Goal: Transaction & Acquisition: Purchase product/service

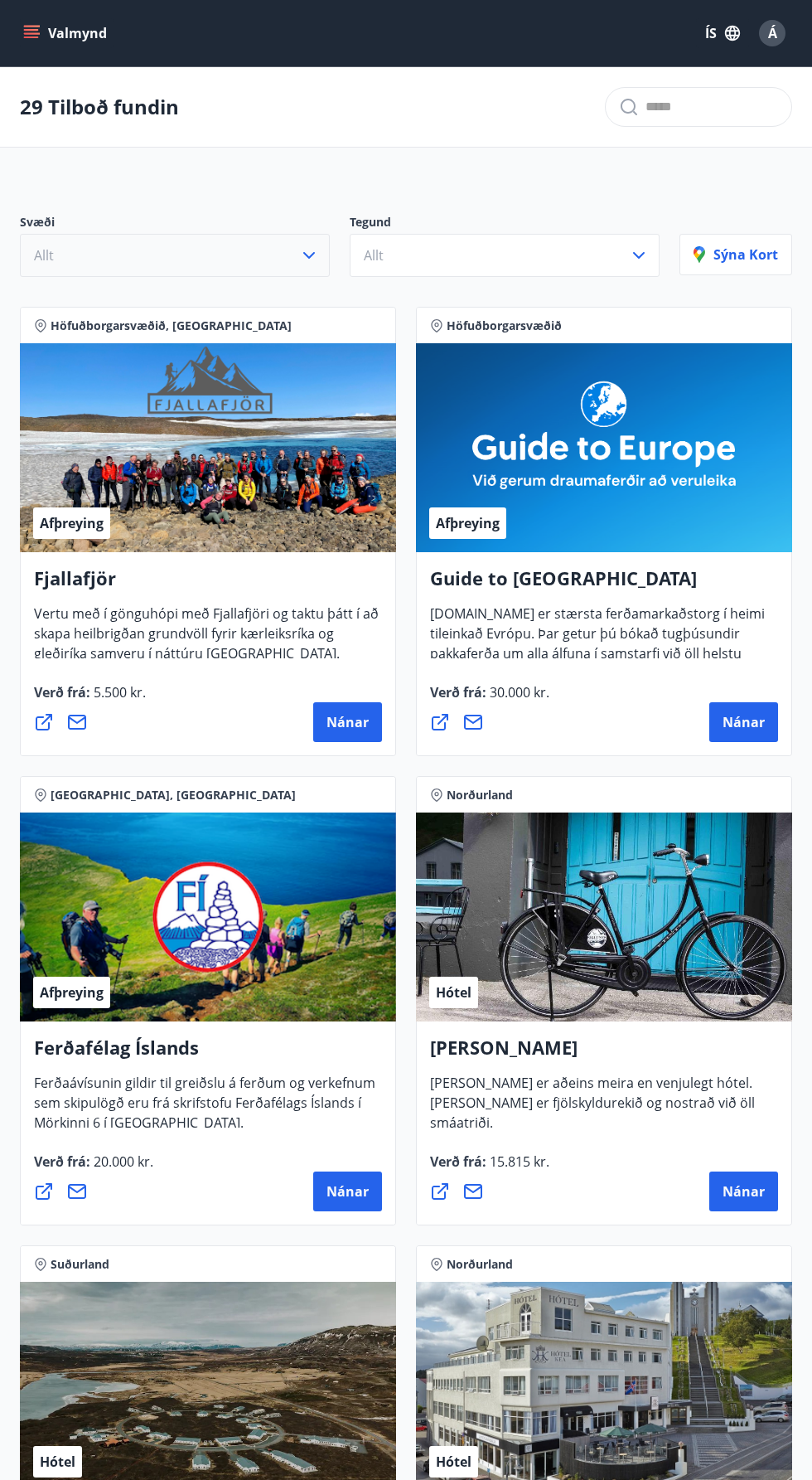
click at [290, 264] on button "Allt" at bounding box center [175, 255] width 310 height 43
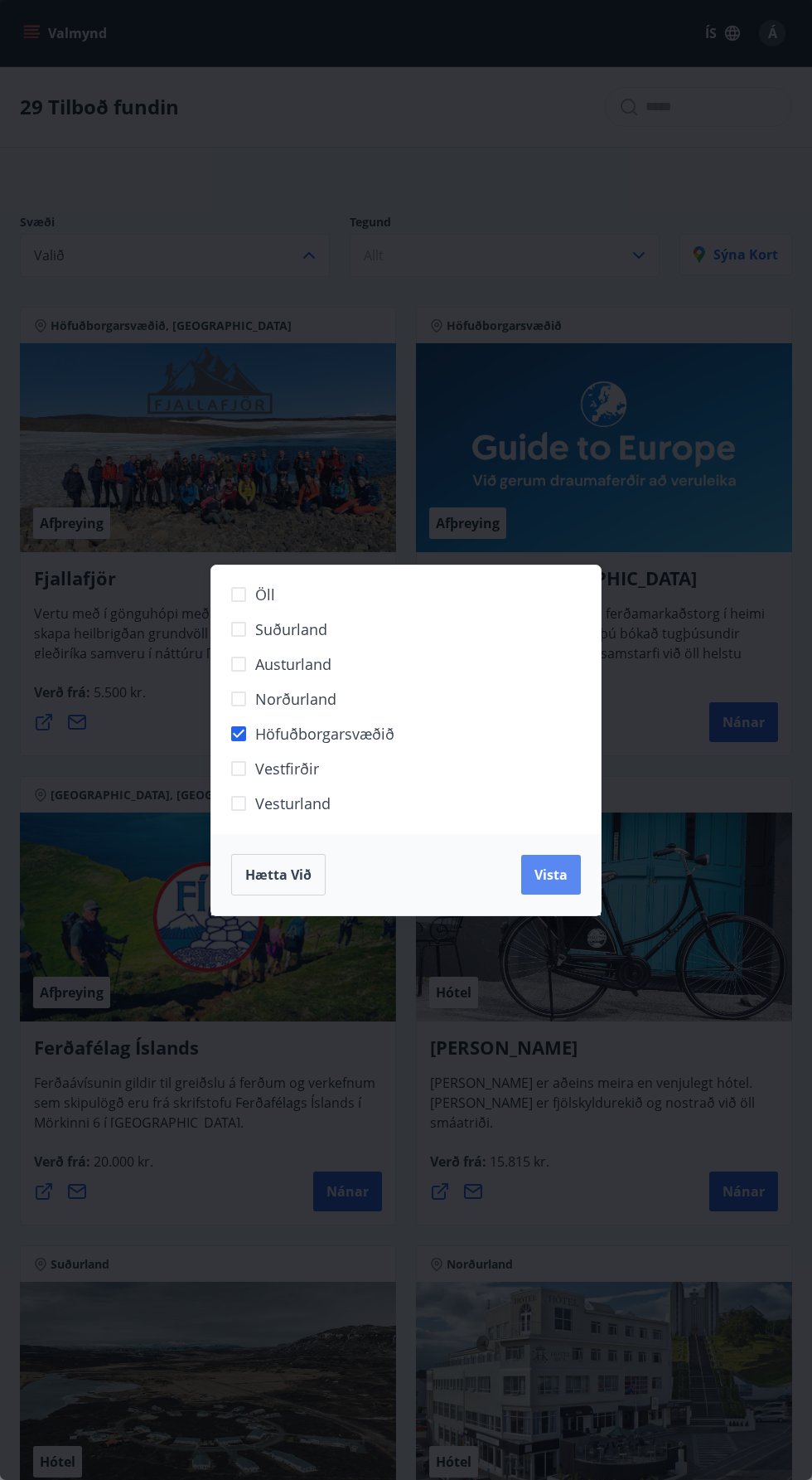
click at [567, 885] on button "Vista" at bounding box center [552, 875] width 60 height 40
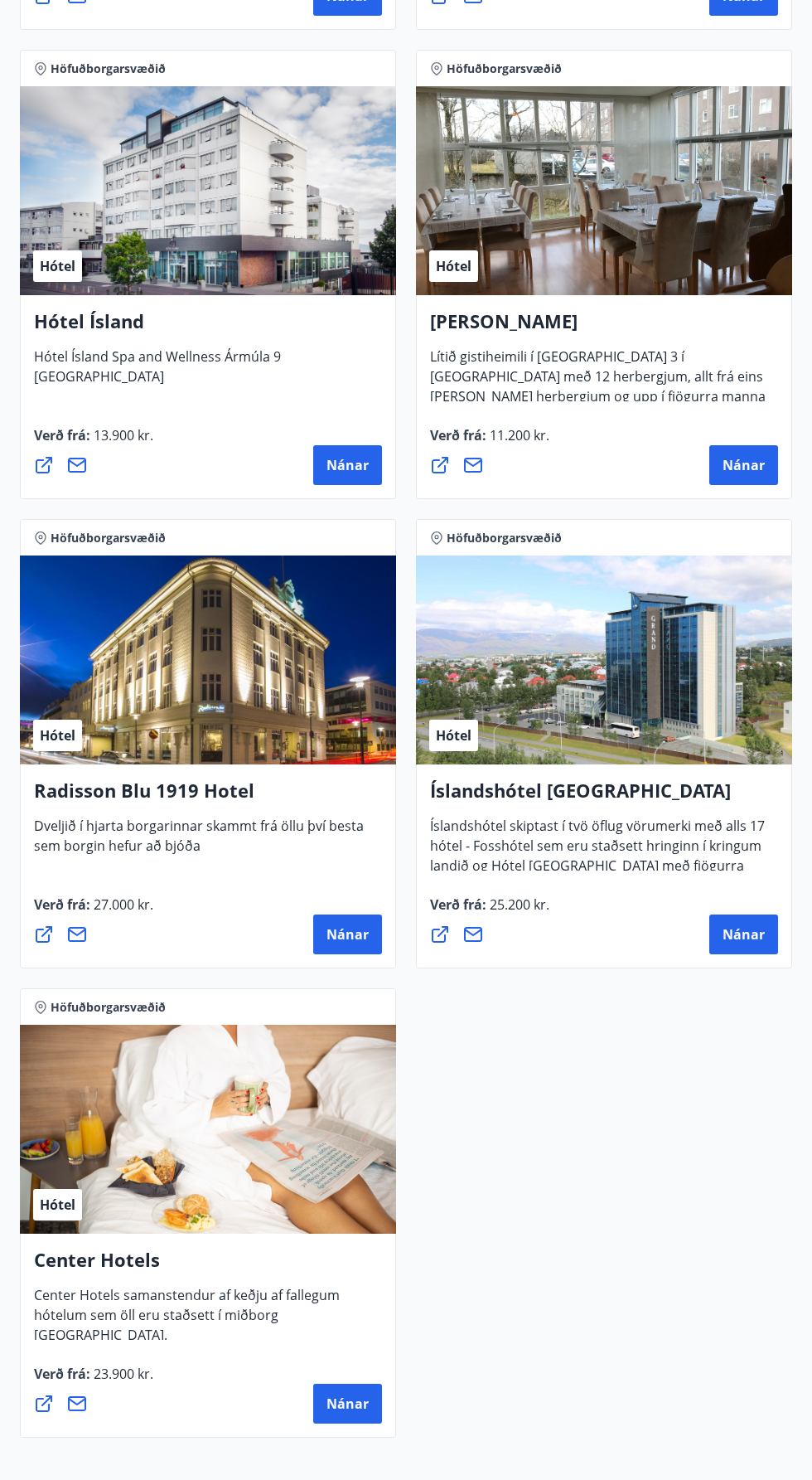
scroll to position [1811, 0]
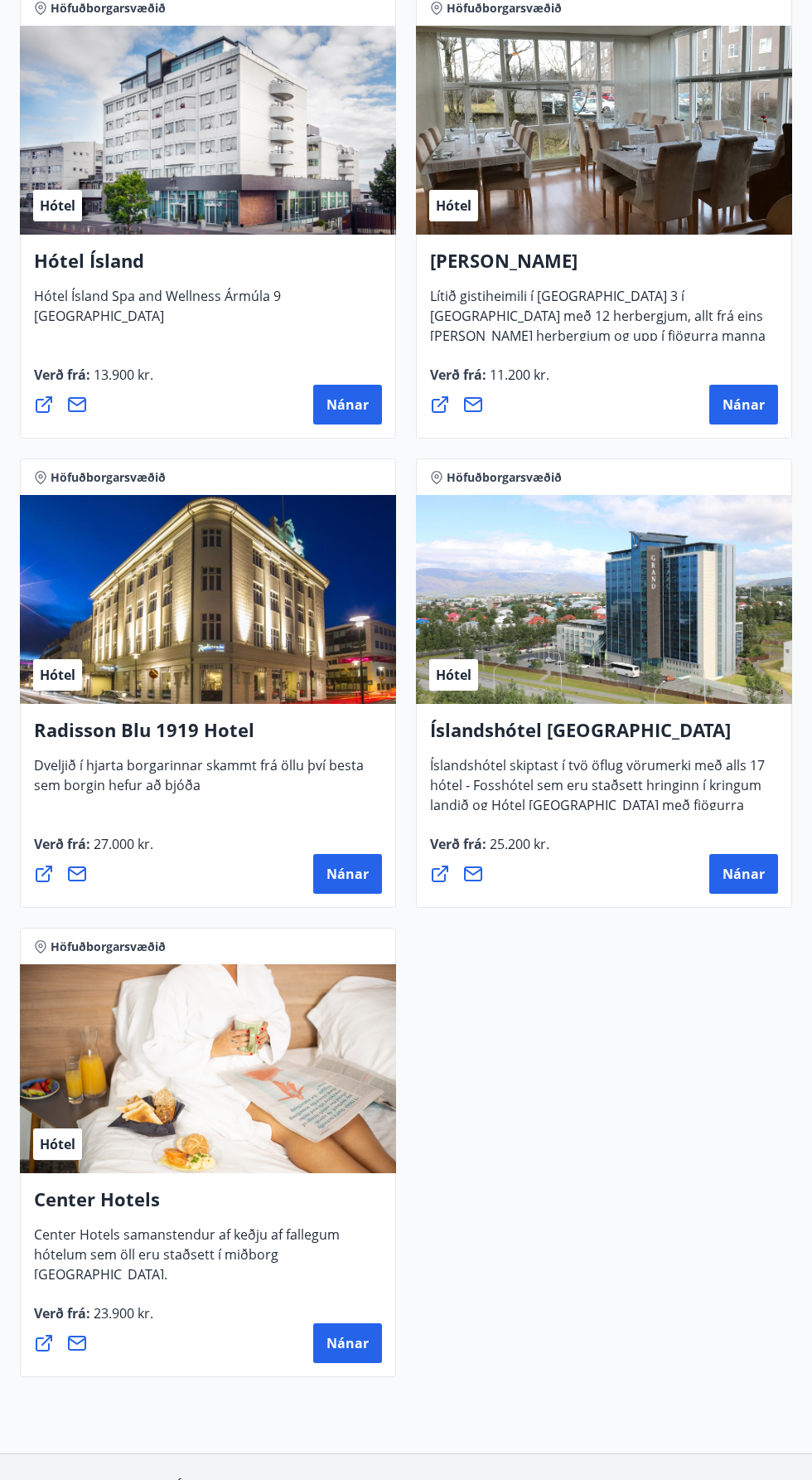
click at [294, 1205] on h4 "Center Hotels" at bounding box center [207, 1205] width 348 height 38
click at [111, 1209] on h4 "Center Hotels" at bounding box center [207, 1205] width 348 height 38
click at [309, 1102] on div "Hótel" at bounding box center [207, 1069] width 376 height 209
click at [366, 1349] on span "Nánar" at bounding box center [347, 1344] width 42 height 19
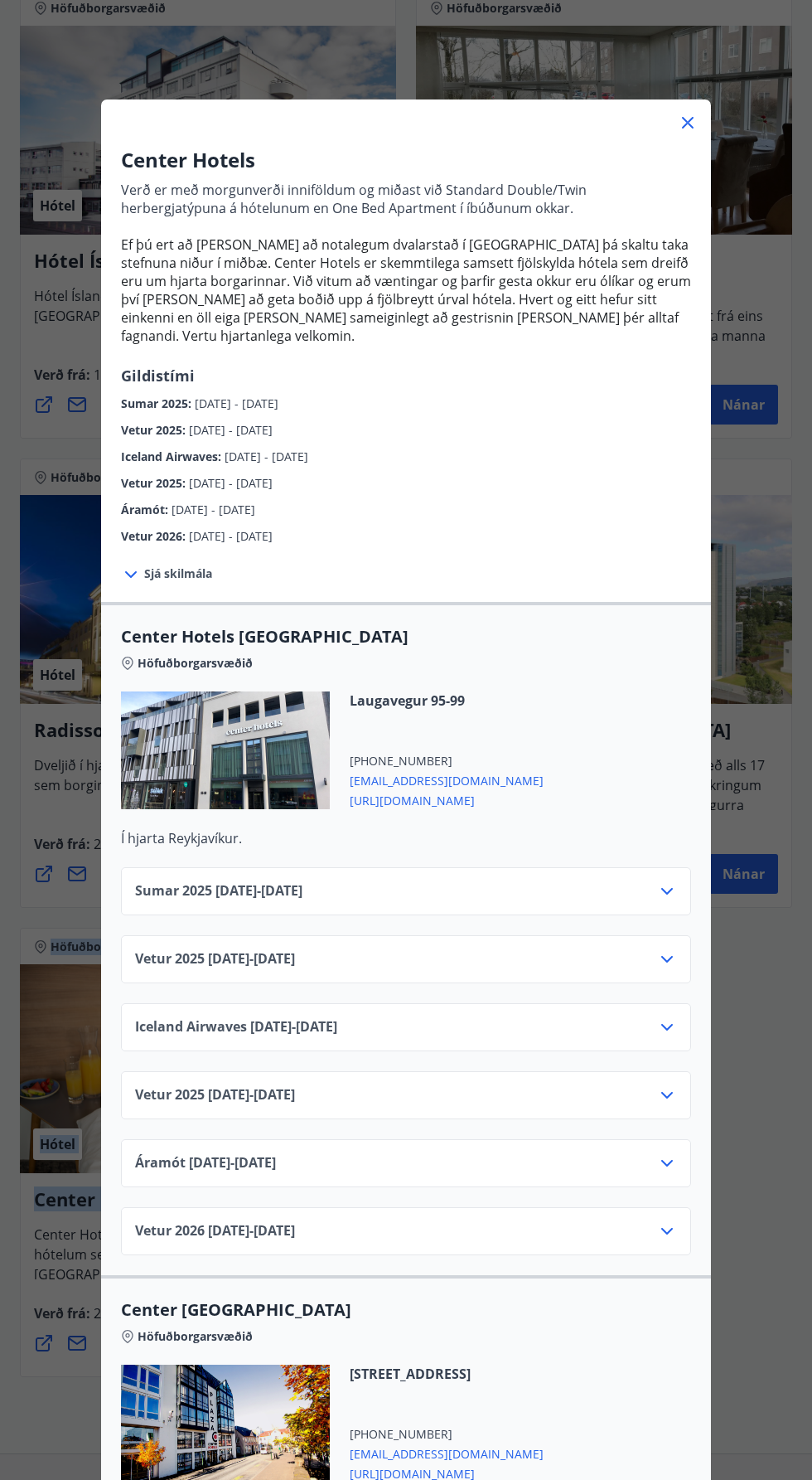
click at [764, 1212] on div "Center Hotels Verð er með morgunverði inniföldum og miðast við Standard Double/…" at bounding box center [406, 740] width 812 height 1480
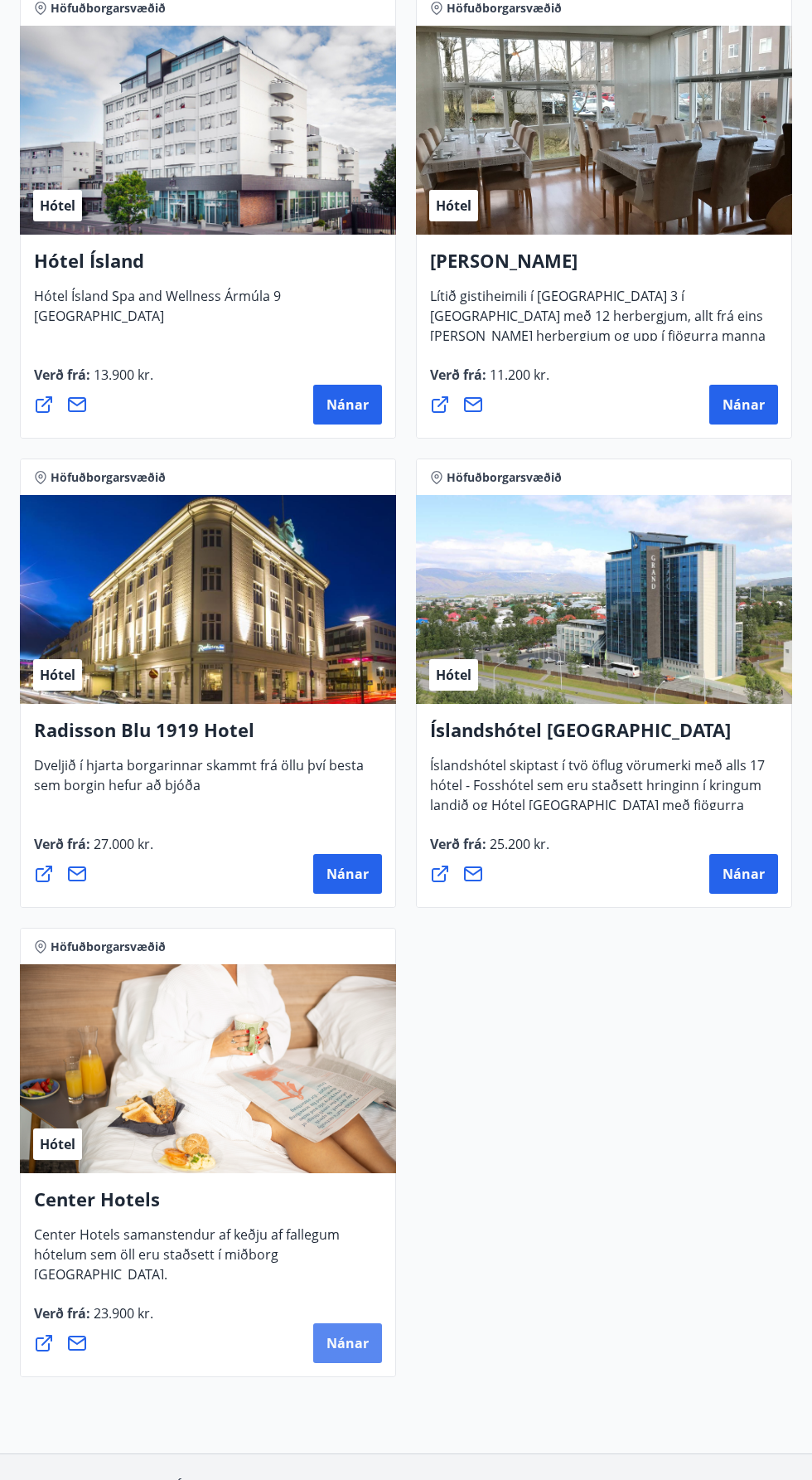
click at [355, 1359] on button "Nánar" at bounding box center [348, 1343] width 69 height 40
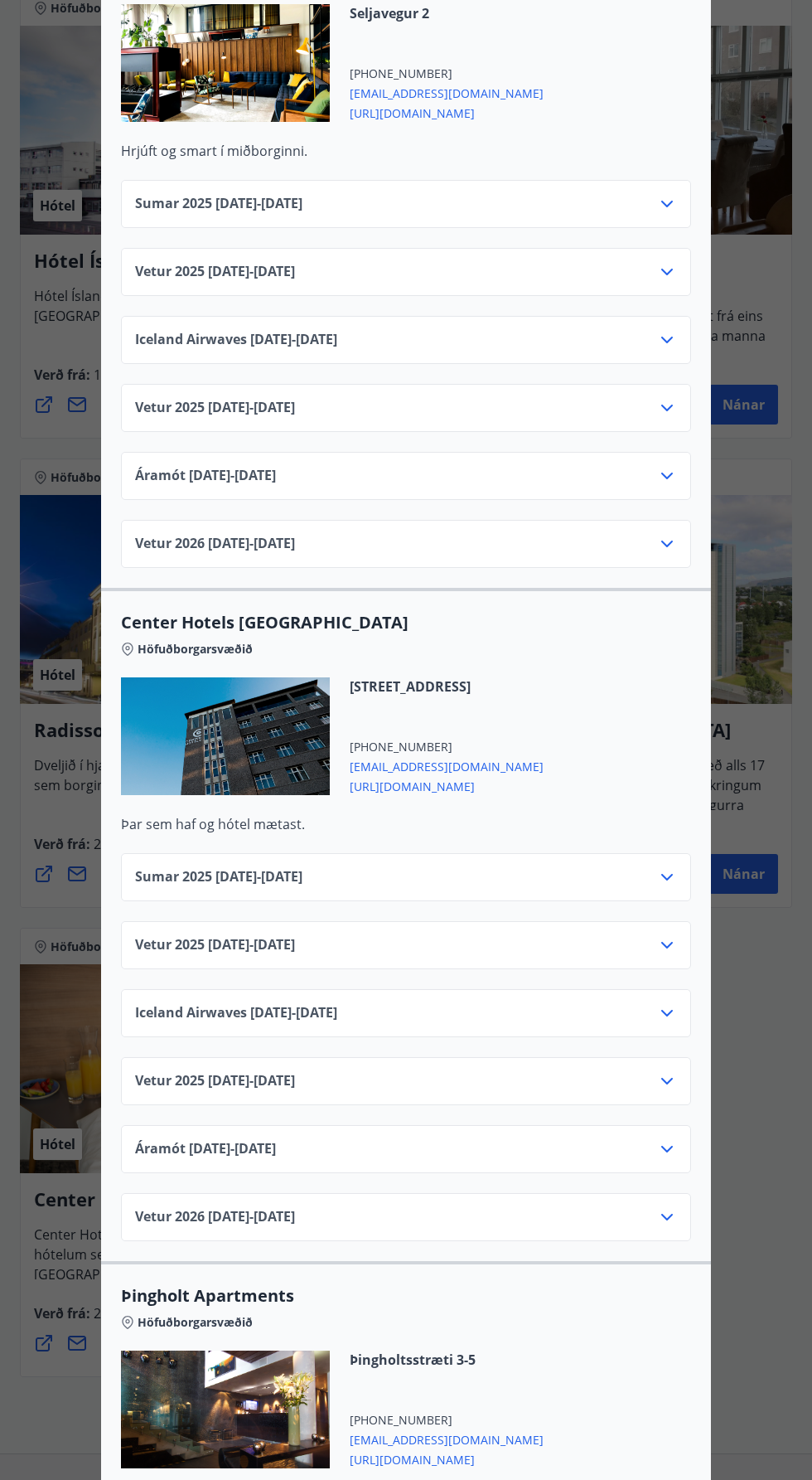
scroll to position [2037, 0]
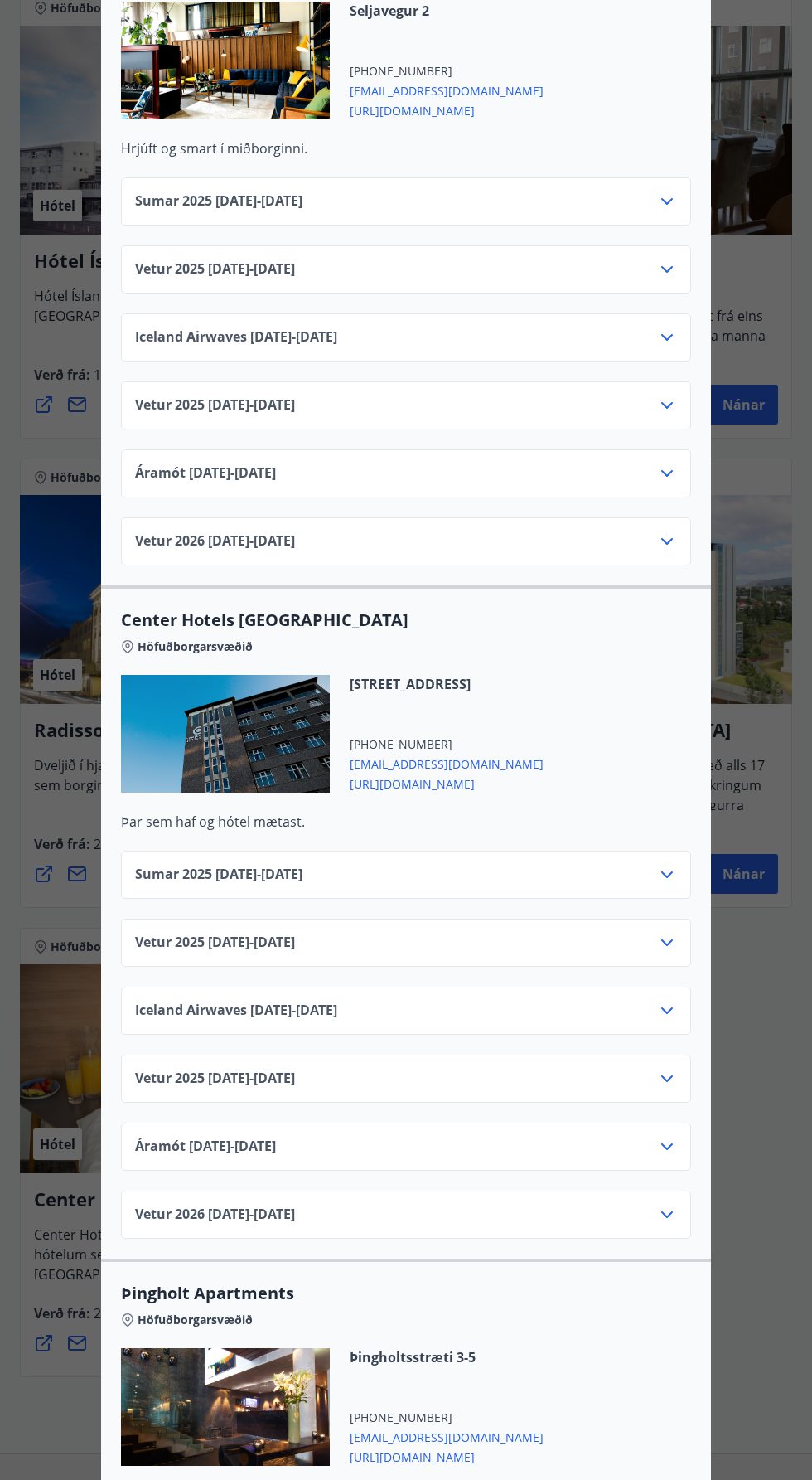
click at [663, 933] on icon at bounding box center [666, 942] width 20 height 20
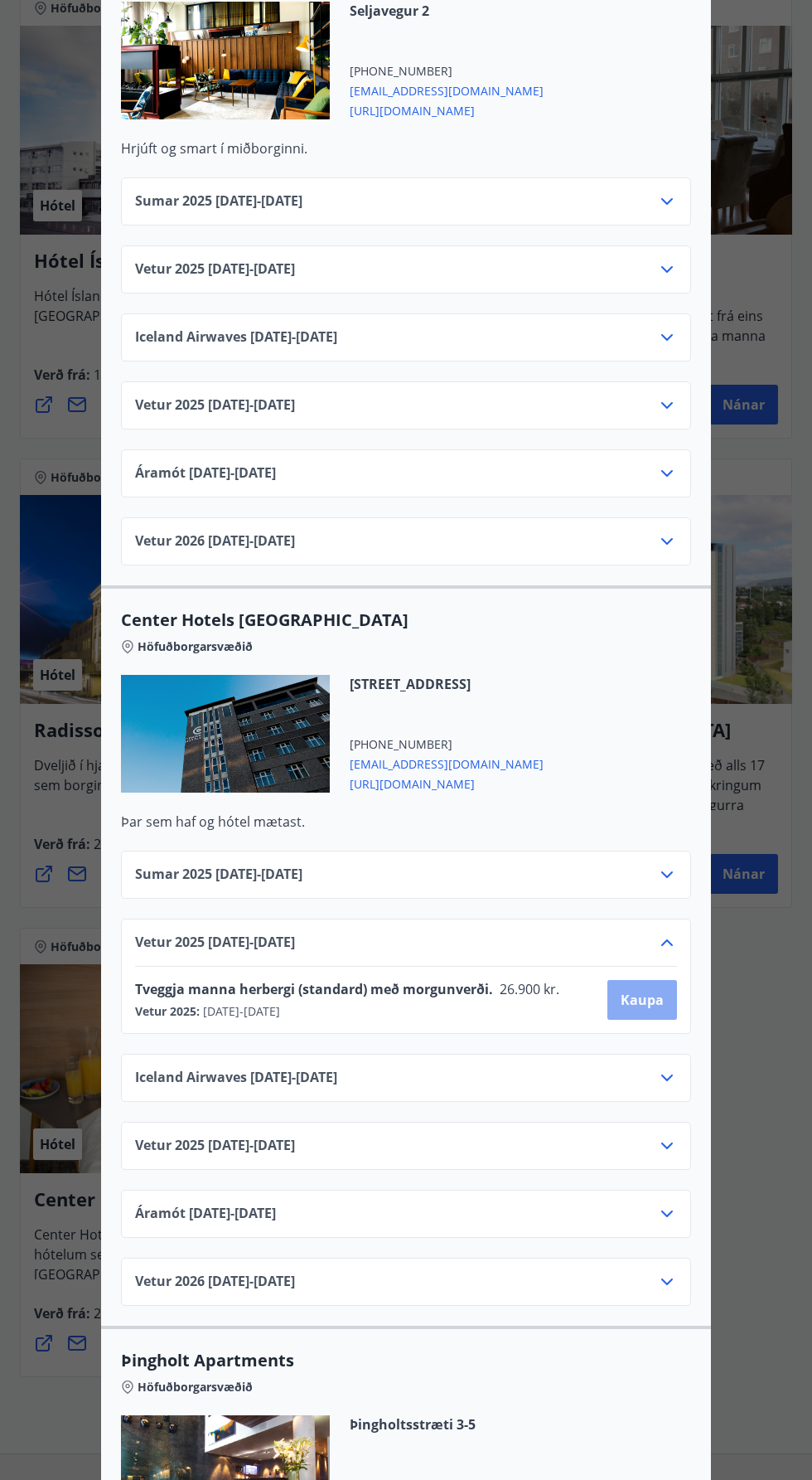
click at [652, 991] on span "Kaupa" at bounding box center [642, 1000] width 43 height 19
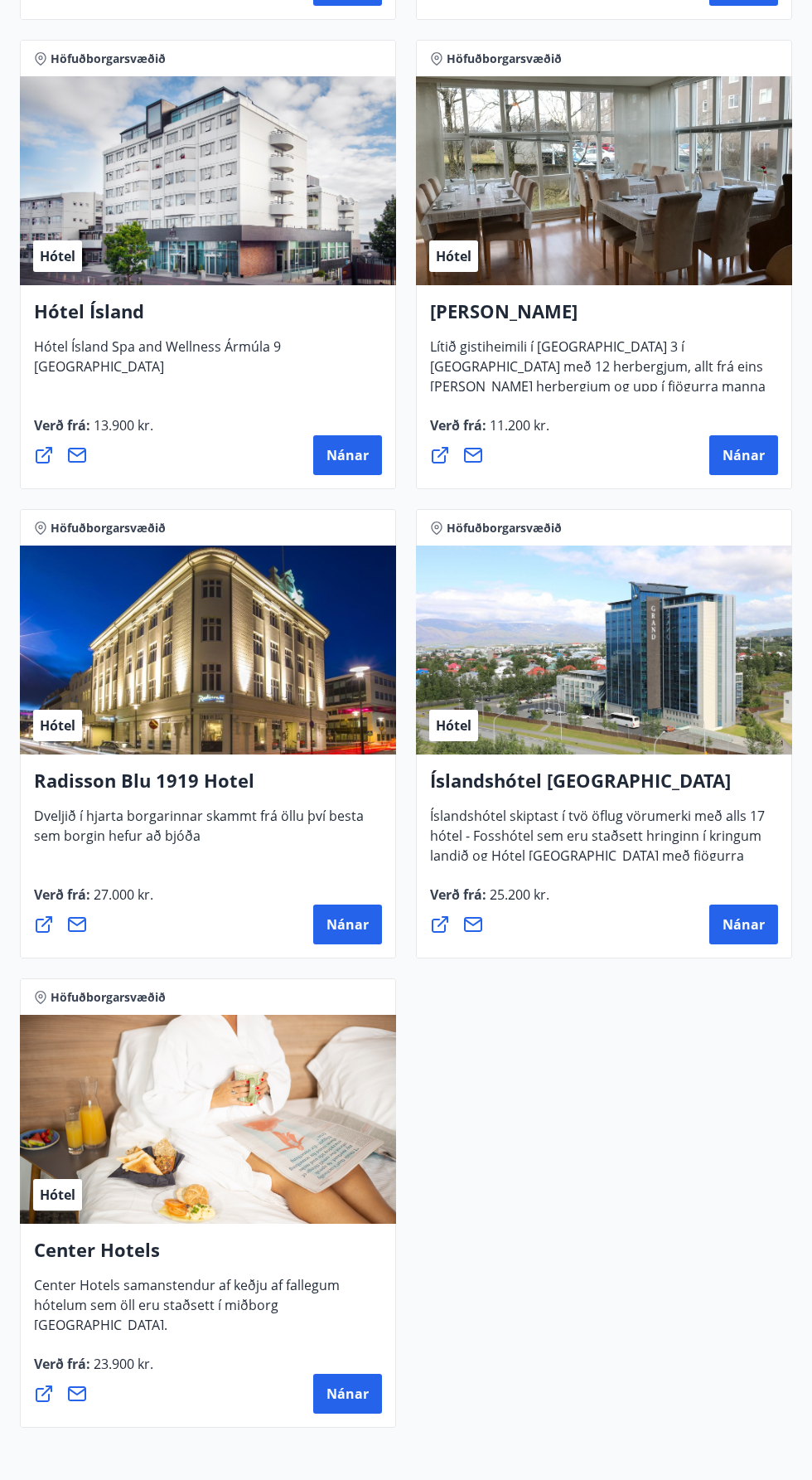
scroll to position [1771, 0]
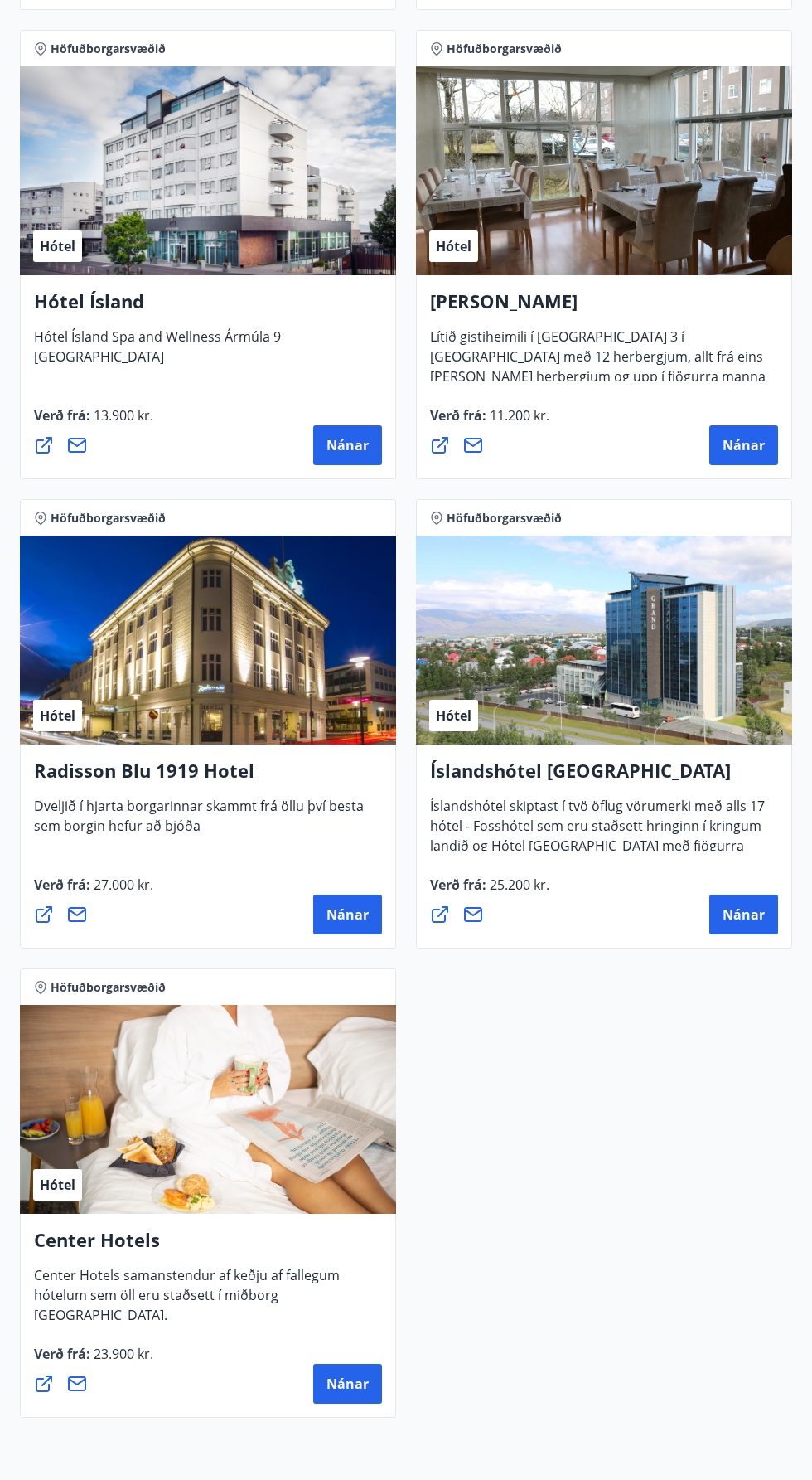
click at [244, 696] on div "Hótel" at bounding box center [207, 641] width 376 height 209
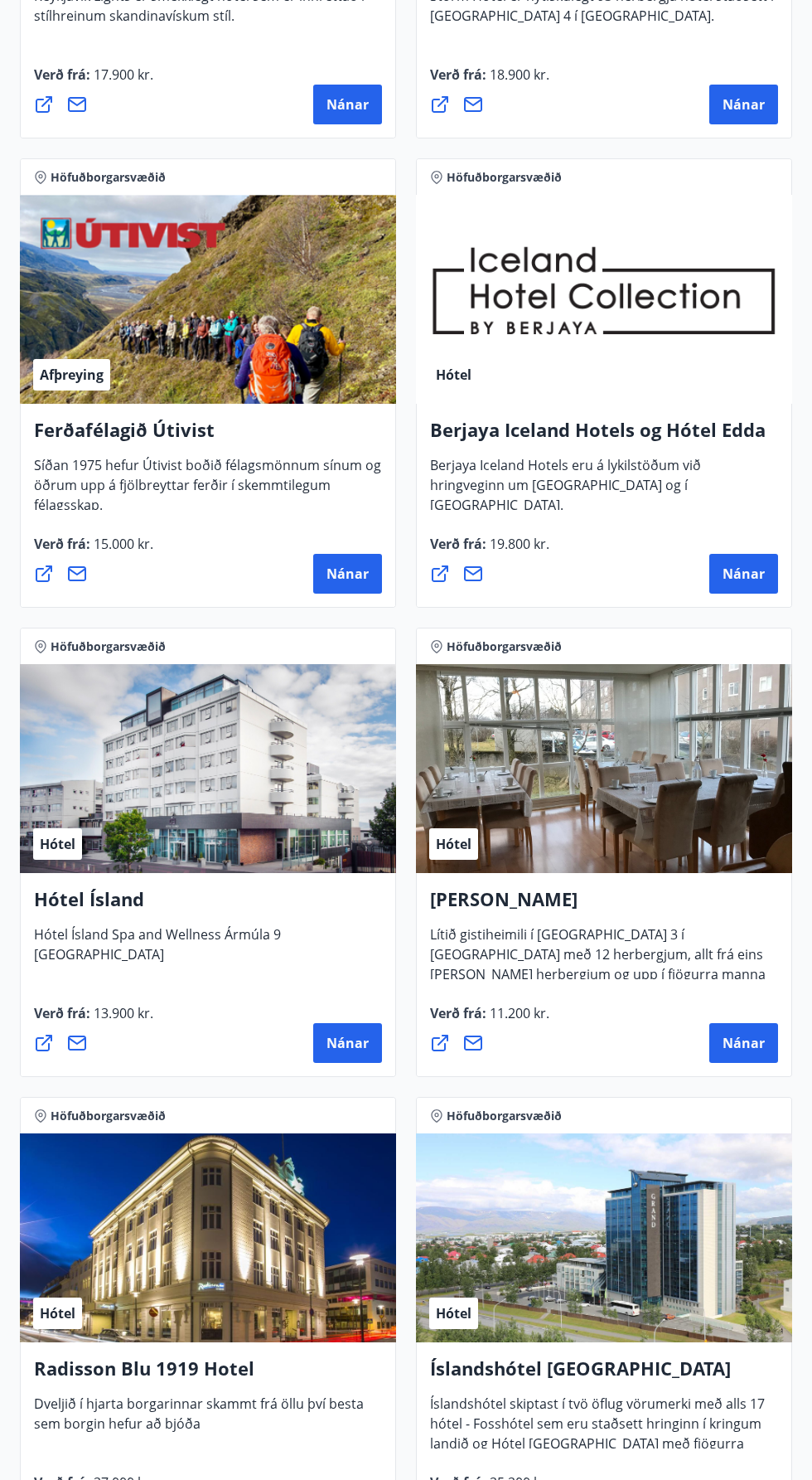
scroll to position [0, 0]
